Goal: Transaction & Acquisition: Purchase product/service

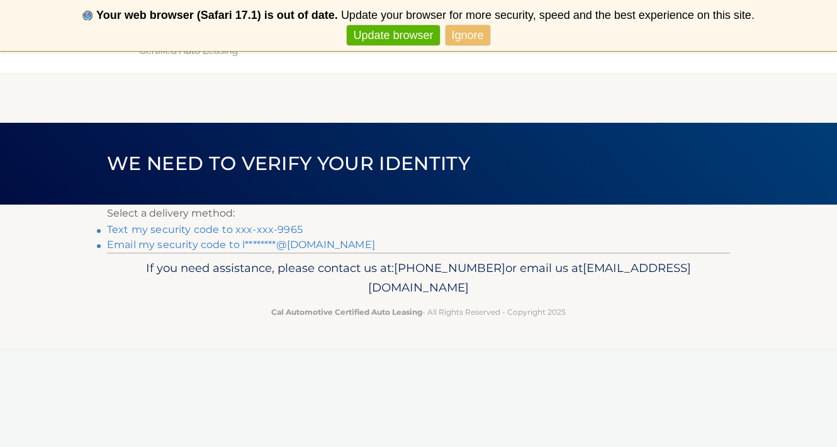
click at [229, 231] on link "Text my security code to xxx-xxx-9965" at bounding box center [205, 229] width 196 height 12
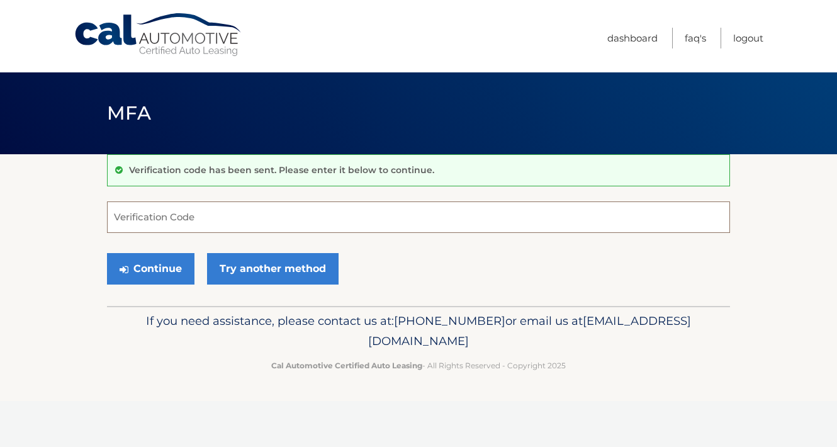
click at [177, 221] on input "Verification Code" at bounding box center [418, 216] width 623 height 31
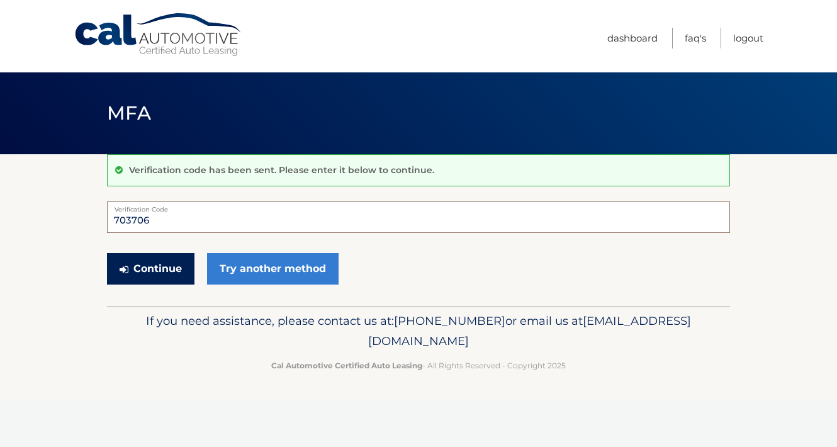
type input "703706"
click at [186, 258] on button "Continue" at bounding box center [150, 268] width 87 height 31
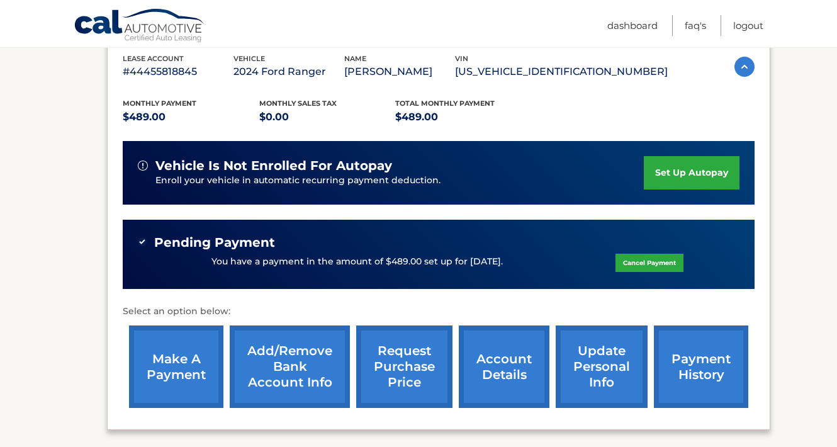
scroll to position [250, 0]
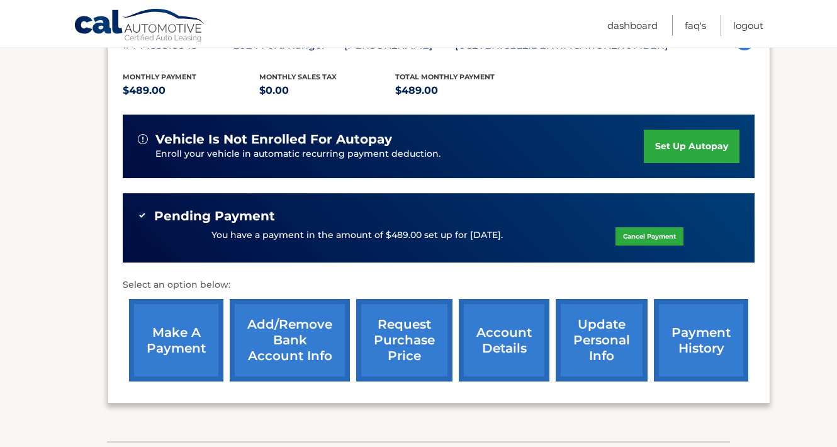
click at [175, 343] on link "make a payment" at bounding box center [176, 340] width 94 height 82
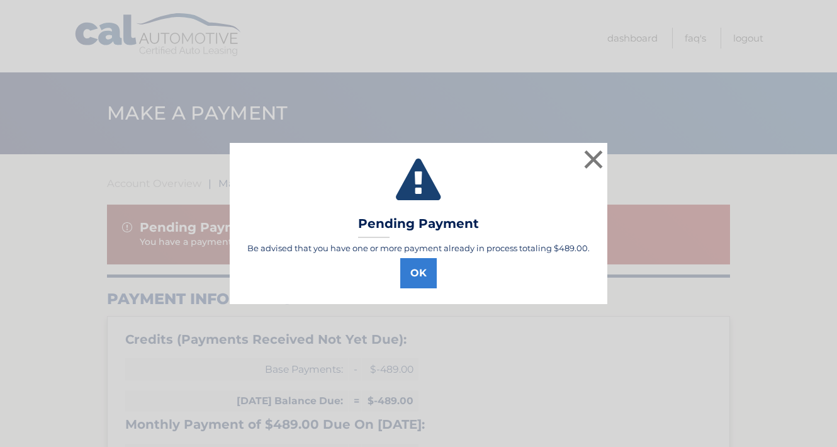
select select "YjQ3NzM4ZjMtMjcxYi00Y2ZkLTljNjYtNDAxNTkwYjgyYTgw"
click at [425, 272] on button "OK" at bounding box center [418, 273] width 36 height 30
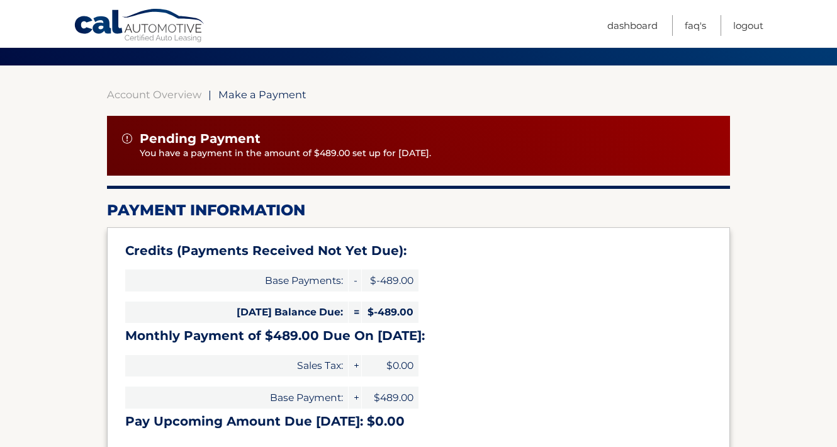
scroll to position [89, 0]
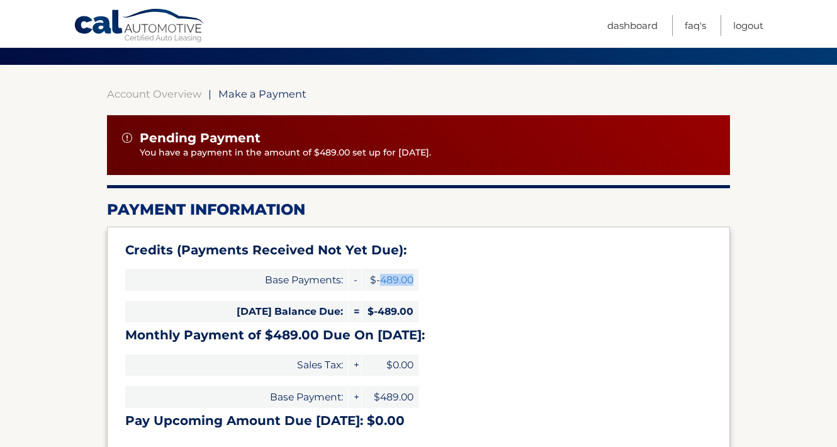
drag, startPoint x: 414, startPoint y: 277, endPoint x: 382, endPoint y: 282, distance: 32.4
click at [382, 282] on span "$-489.00" at bounding box center [390, 280] width 57 height 22
copy span "489.00"
